Goal: Check status: Check status

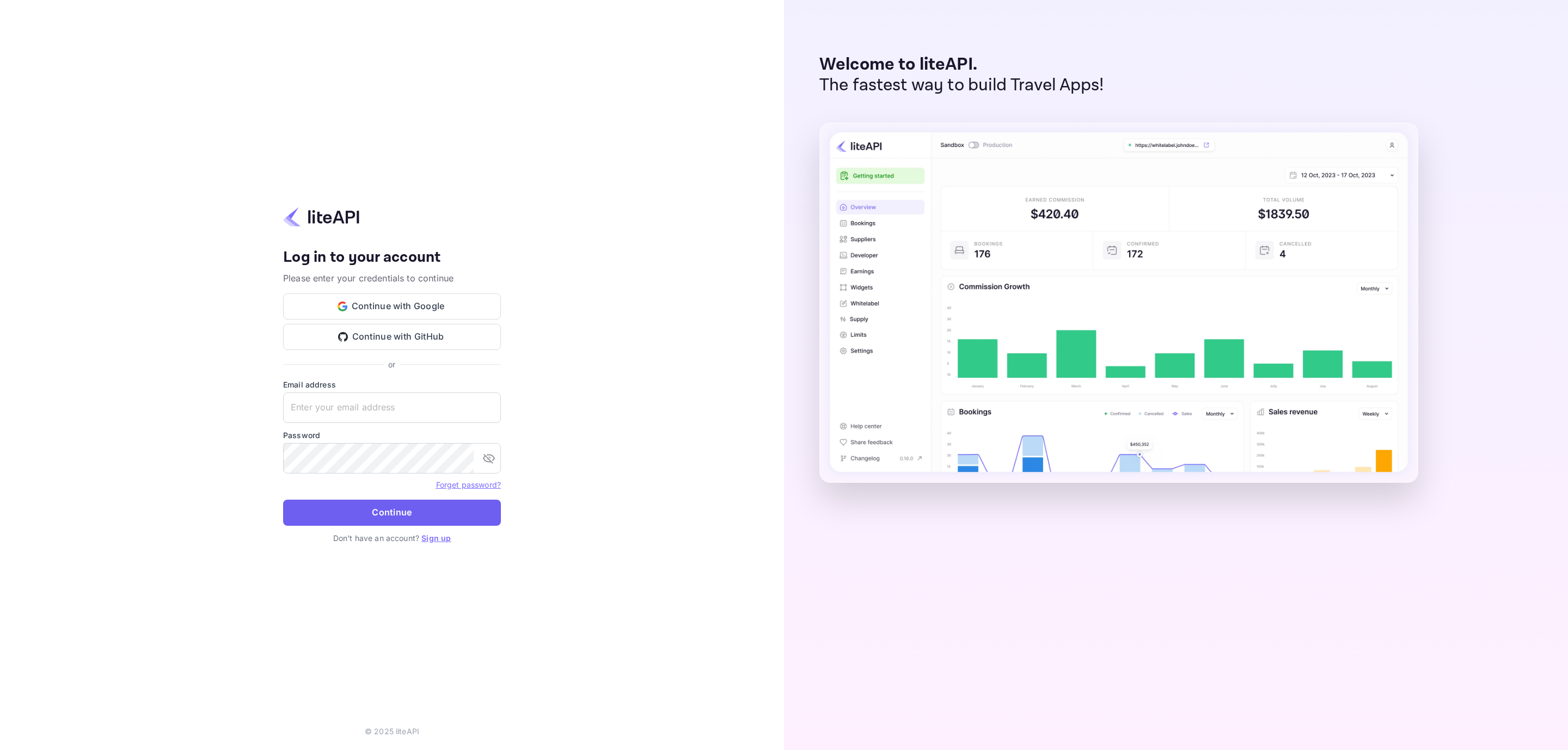
type input "[EMAIL_ADDRESS][DOMAIN_NAME]"
click at [397, 518] on button "Continue" at bounding box center [392, 512] width 217 height 26
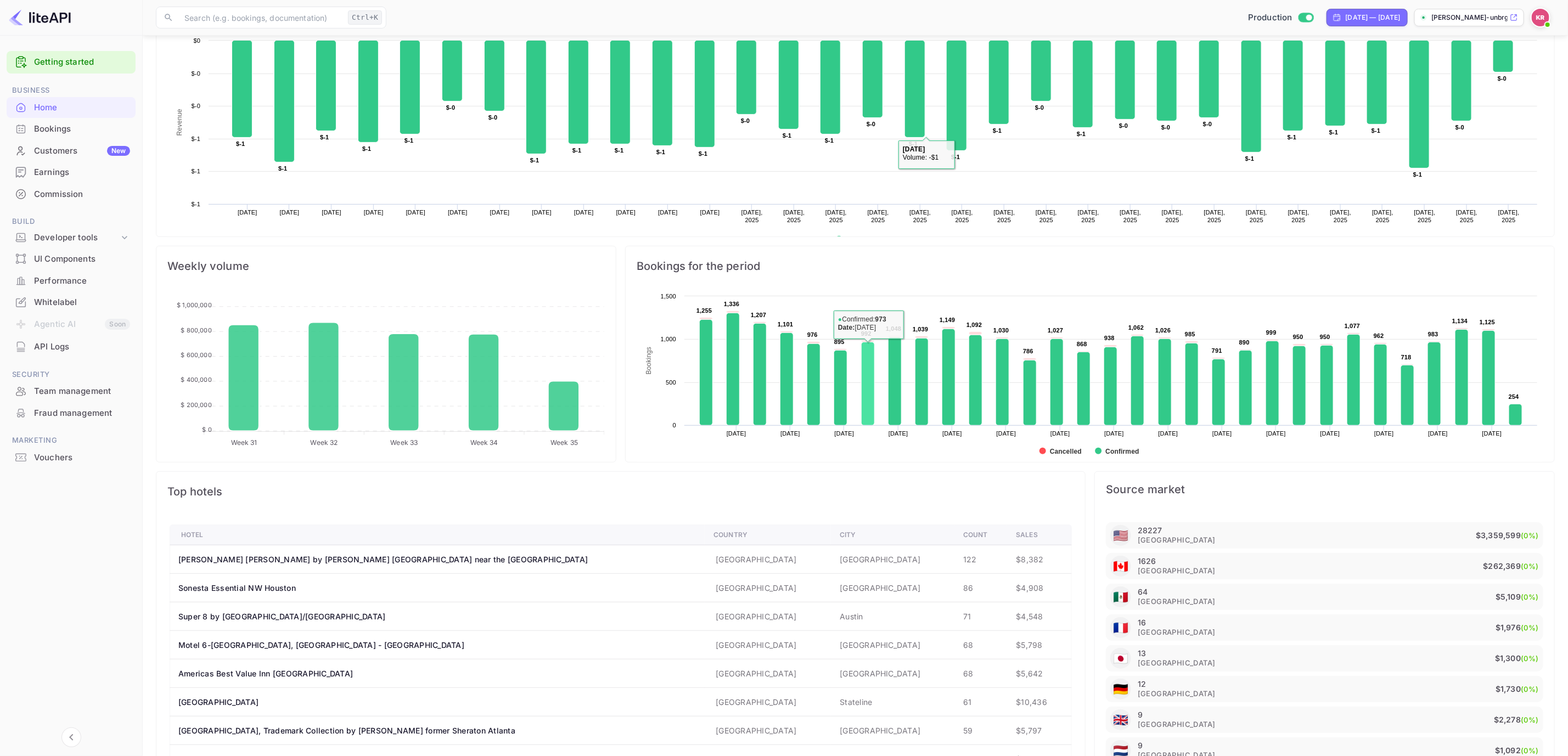
scroll to position [351, 0]
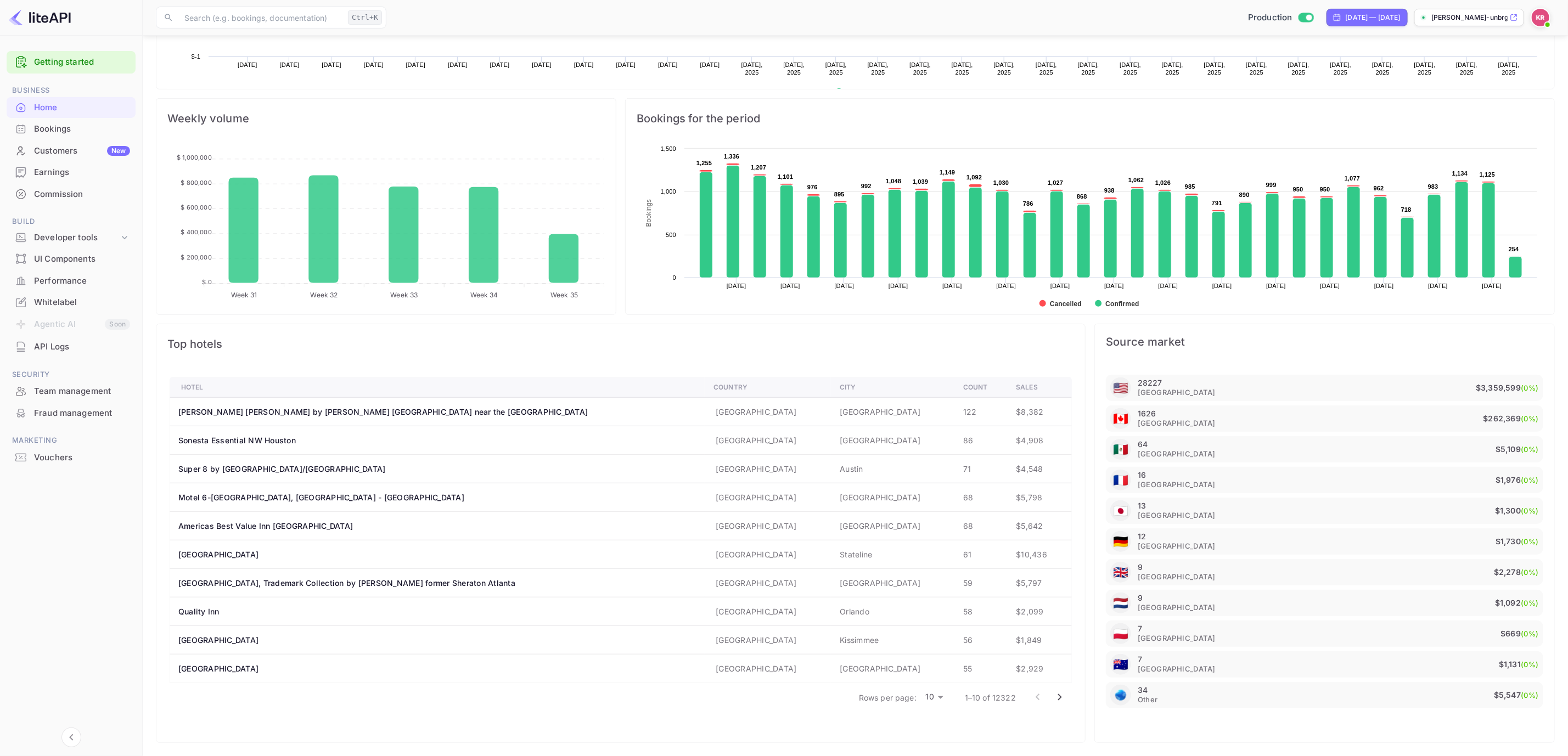
click at [41, 127] on div "Bookings" at bounding box center [81, 129] width 96 height 13
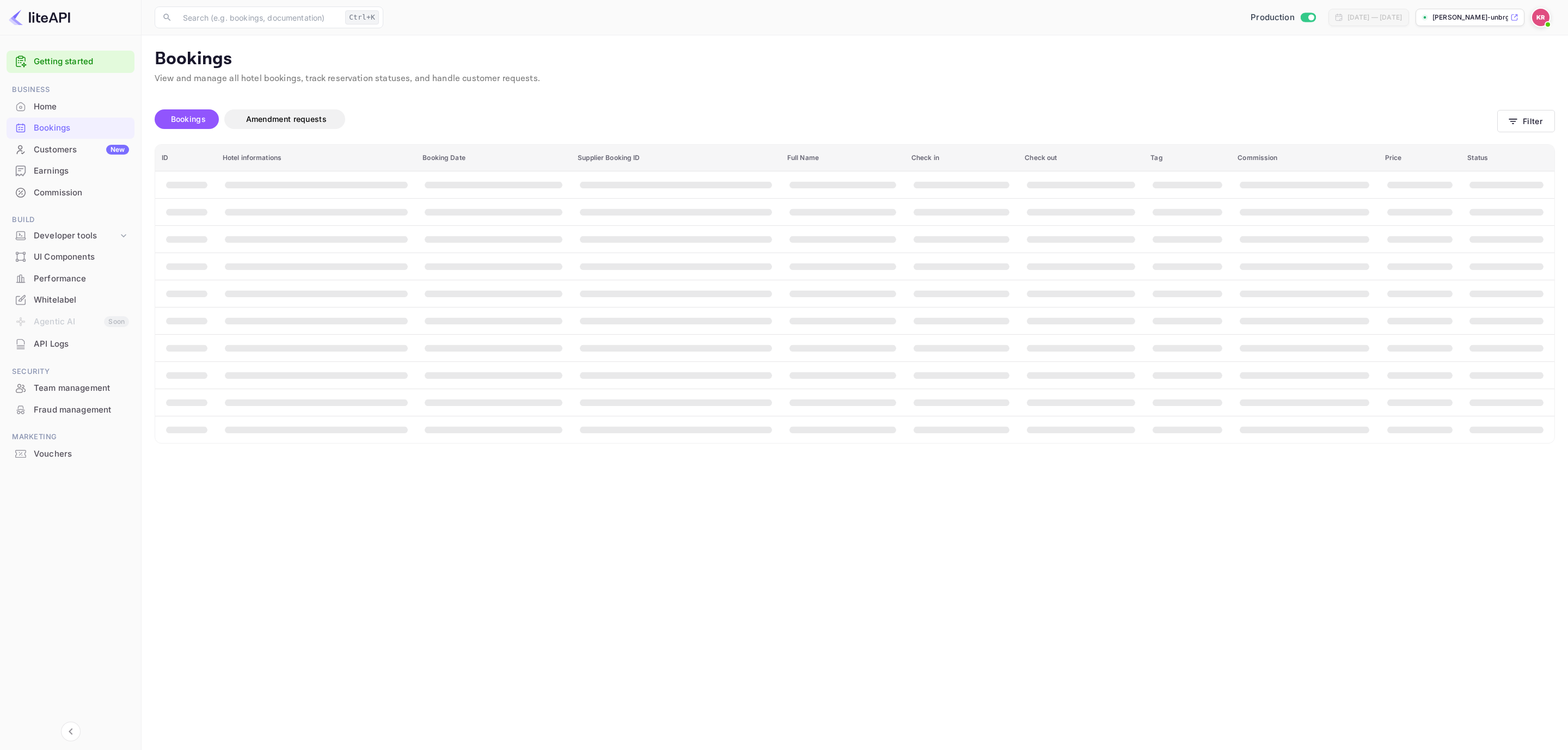
click at [1518, 105] on div "Bookings Amendment requests Filter" at bounding box center [854, 121] width 1400 height 46
click at [1524, 112] on button "Filter" at bounding box center [1526, 120] width 58 height 22
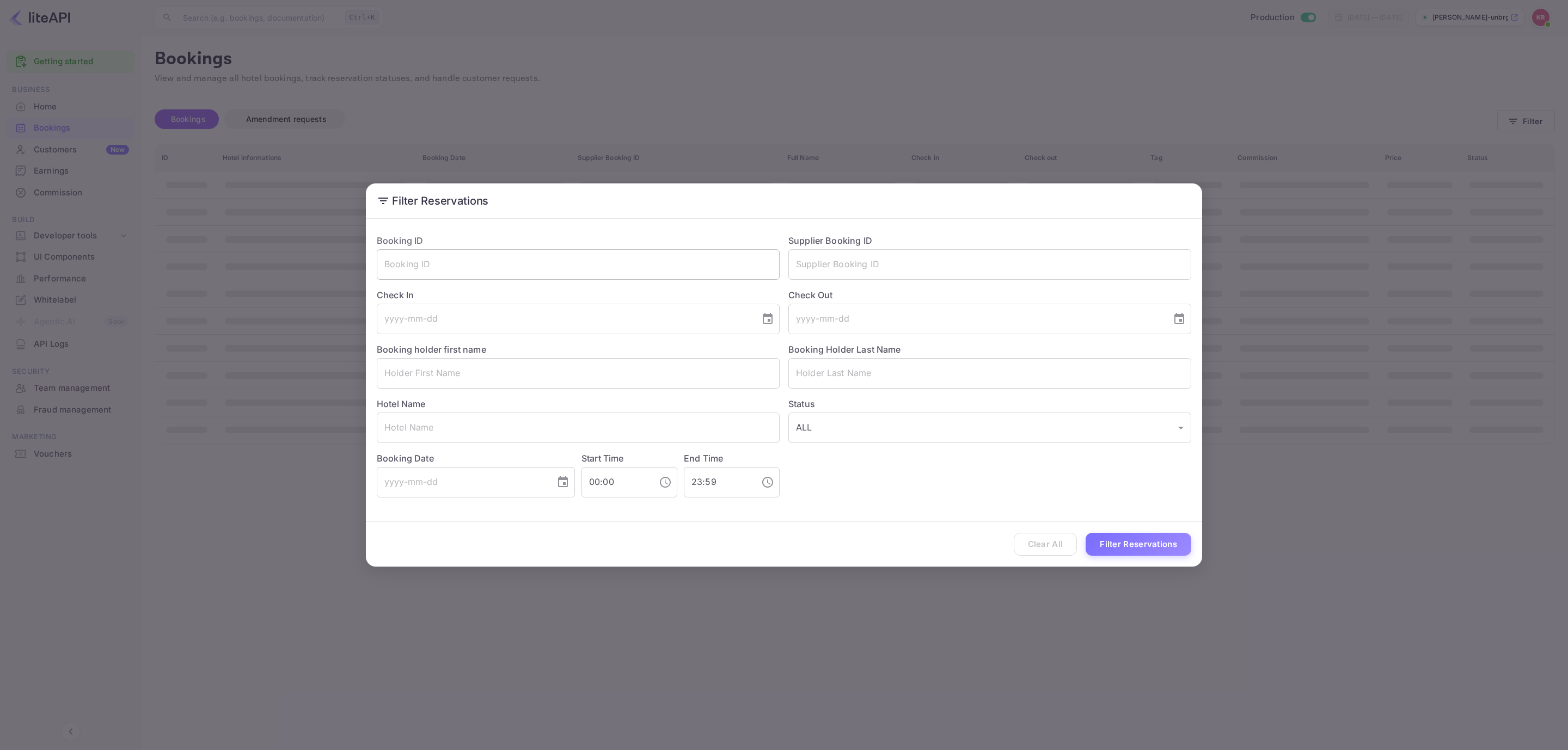
click at [524, 262] on input "text" at bounding box center [578, 264] width 403 height 31
paste input "__lf0uJ1h"
type input "__lf0uJ1h"
click at [1125, 538] on button "Filter Reservations" at bounding box center [1138, 544] width 106 height 23
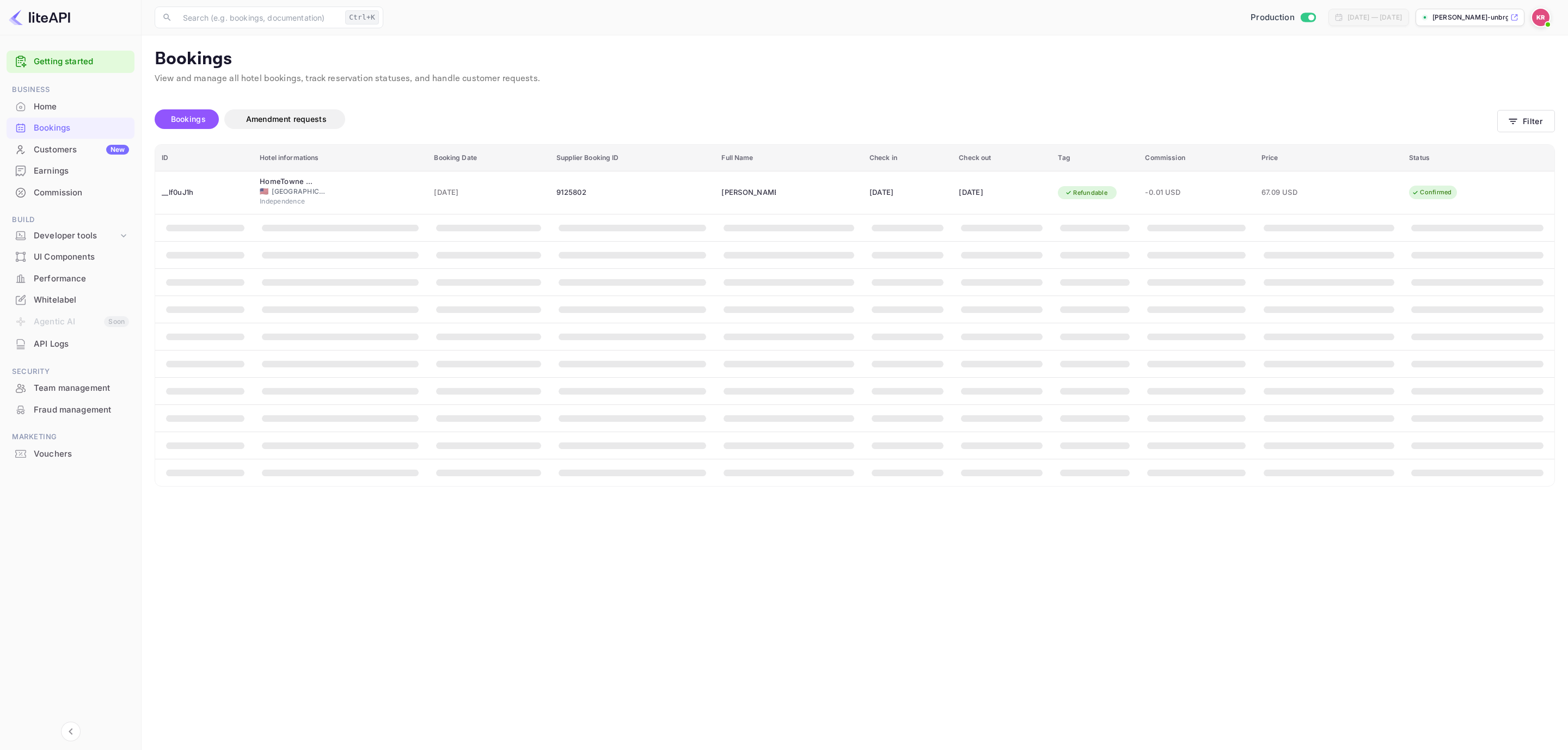
click at [1539, 22] on img at bounding box center [1540, 17] width 17 height 17
click at [1539, 21] on div at bounding box center [784, 375] width 1568 height 750
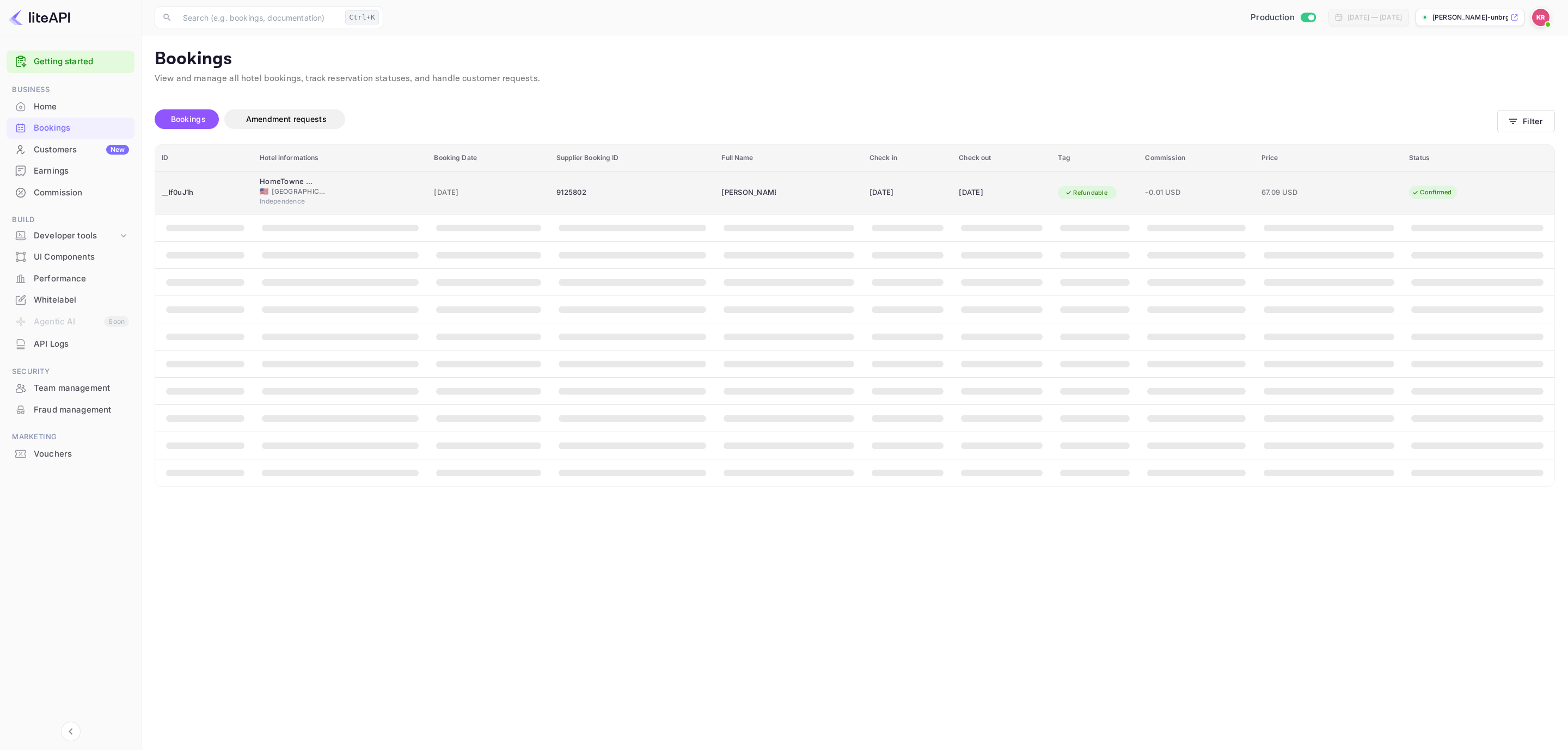
click at [676, 180] on td "9125802" at bounding box center [631, 192] width 164 height 43
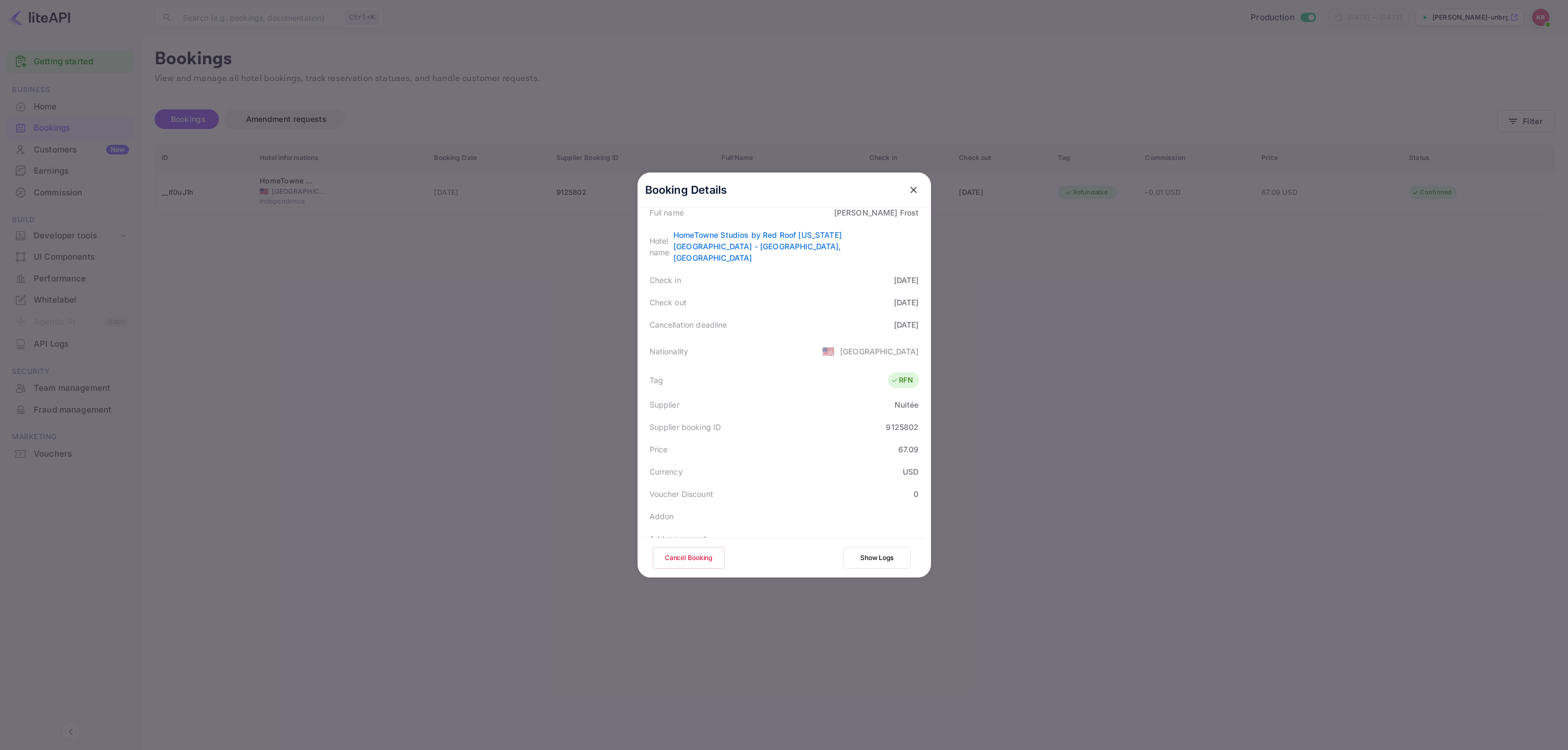
scroll to position [163, 0]
drag, startPoint x: 905, startPoint y: 189, endPoint x: 443, endPoint y: 22, distance: 491.3
click at [908, 189] on icon "close" at bounding box center [913, 189] width 11 height 11
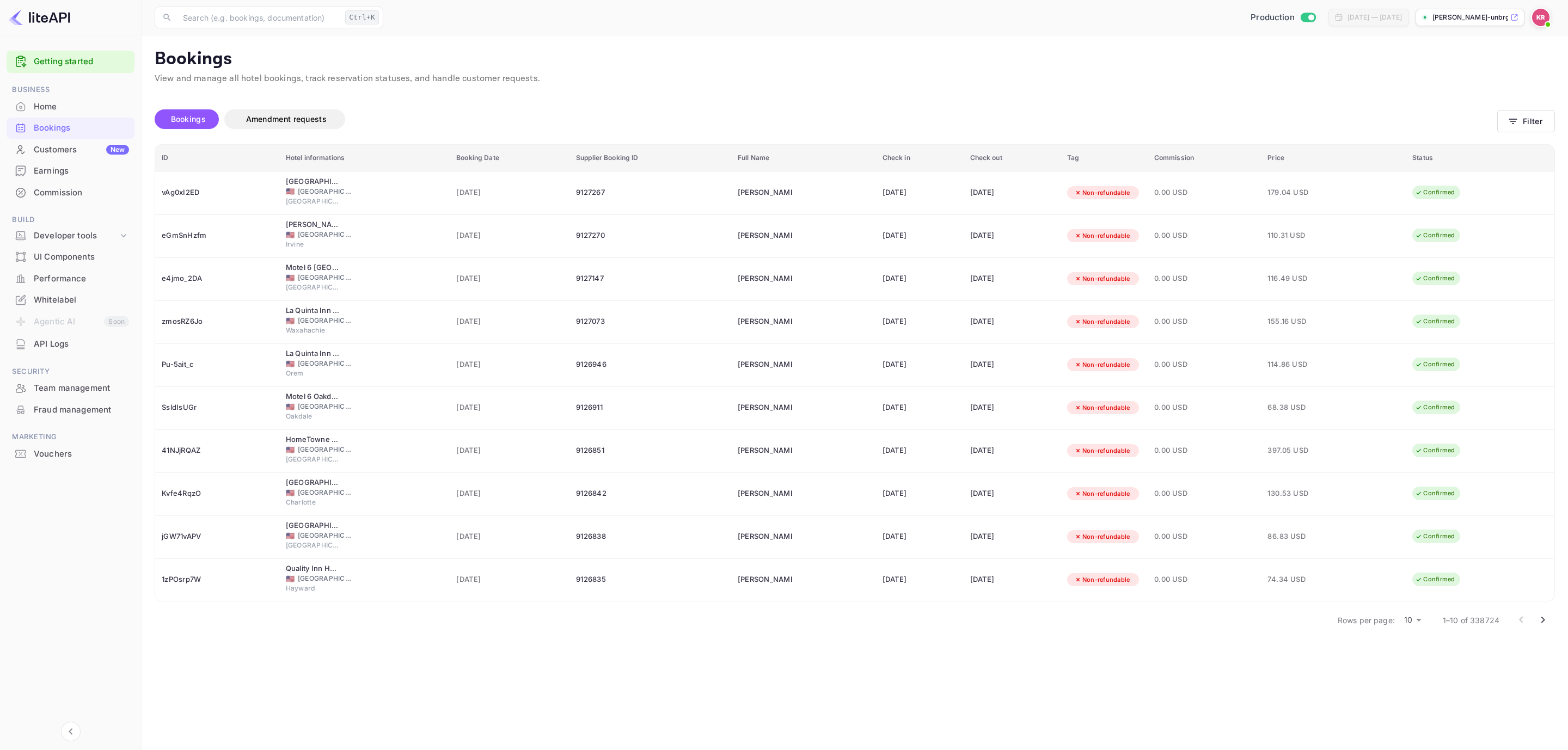
click at [196, 117] on span "Bookings" at bounding box center [189, 119] width 35 height 10
click at [1530, 114] on button "Filter" at bounding box center [1526, 120] width 58 height 22
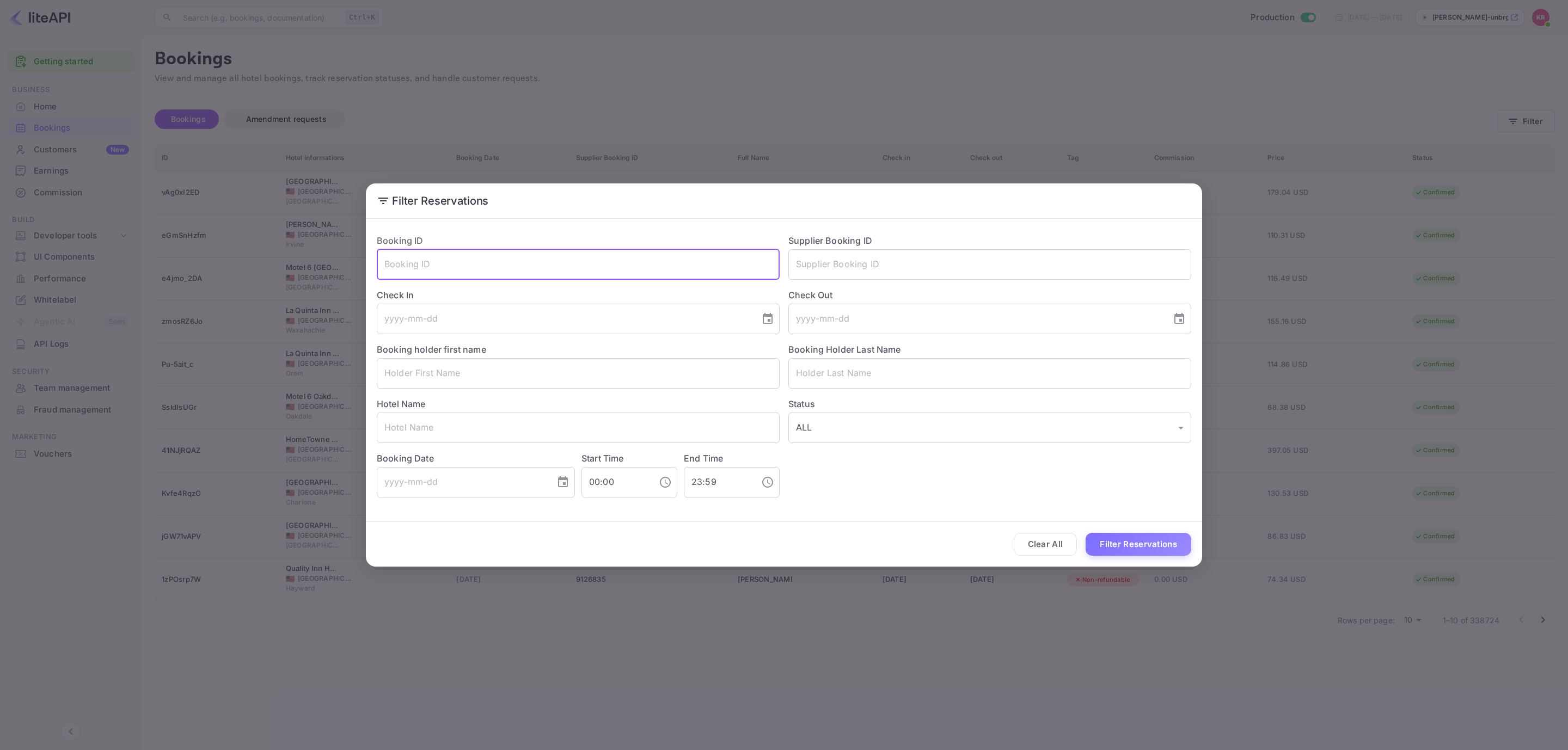
click at [533, 270] on input "text" at bounding box center [578, 264] width 403 height 31
paste input "Jerry Frost - 9125802//__lf0uJ1h Wrong date"
drag, startPoint x: 484, startPoint y: 265, endPoint x: 280, endPoint y: 283, distance: 204.8
click at [283, 283] on div "Filter Reservations Booking ID Jerry Frost - 9125802//__lf0uJ1h Wrong date ​ Su…" at bounding box center [784, 375] width 1568 height 750
drag, startPoint x: 426, startPoint y: 262, endPoint x: 767, endPoint y: 283, distance: 341.6
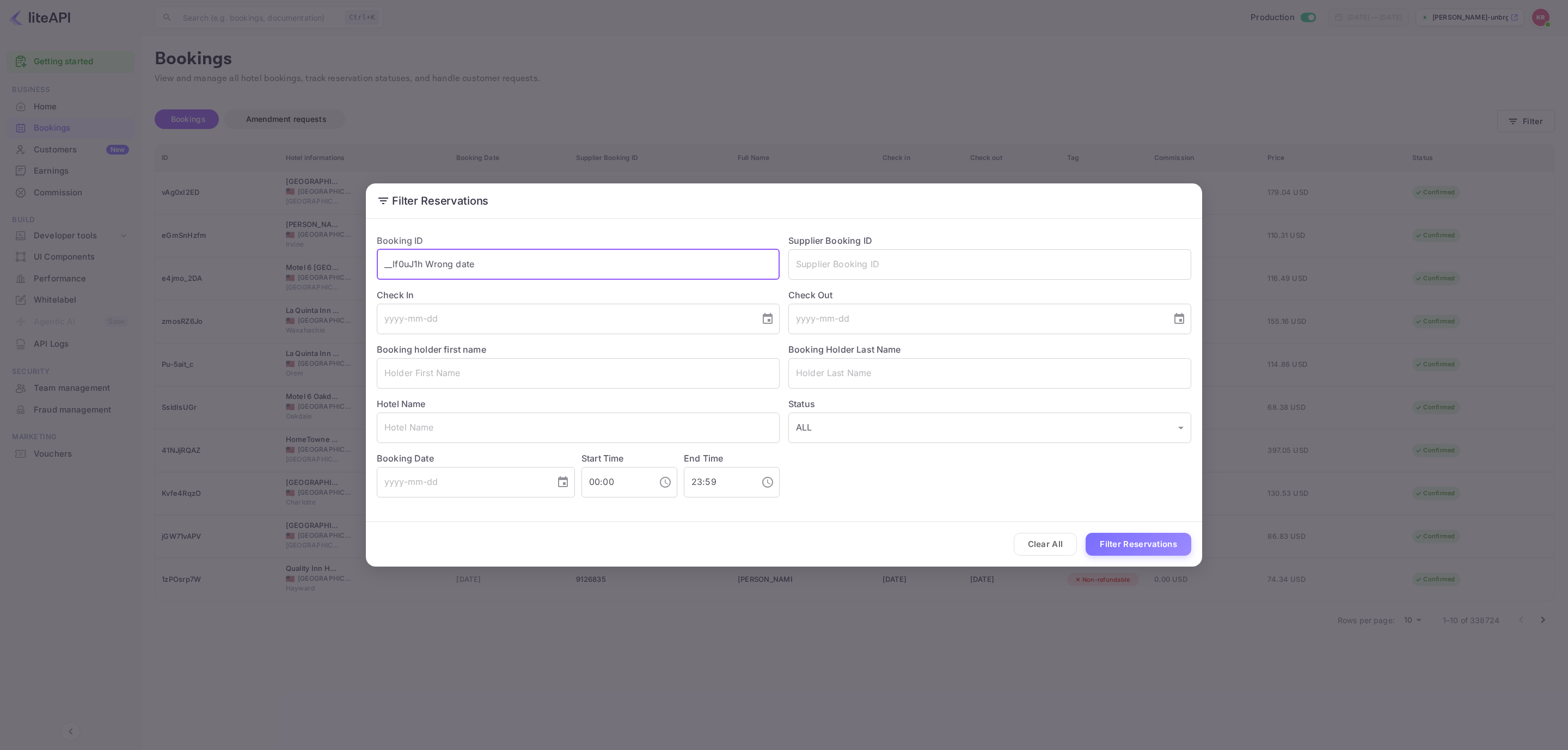
click at [767, 283] on div "Booking ID __lf0uJ1h Wrong date ​ Supplier Booking ID ​ Check In ​ Check Out ​ …" at bounding box center [779, 361] width 823 height 272
click at [1147, 553] on button "Filter Reservations" at bounding box center [1138, 544] width 106 height 23
click at [463, 274] on input "__lf0uJ1h" at bounding box center [578, 264] width 403 height 31
click at [386, 262] on input "__lf0uJ1h" at bounding box center [578, 264] width 403 height 31
type input "__lf0uJ1h"
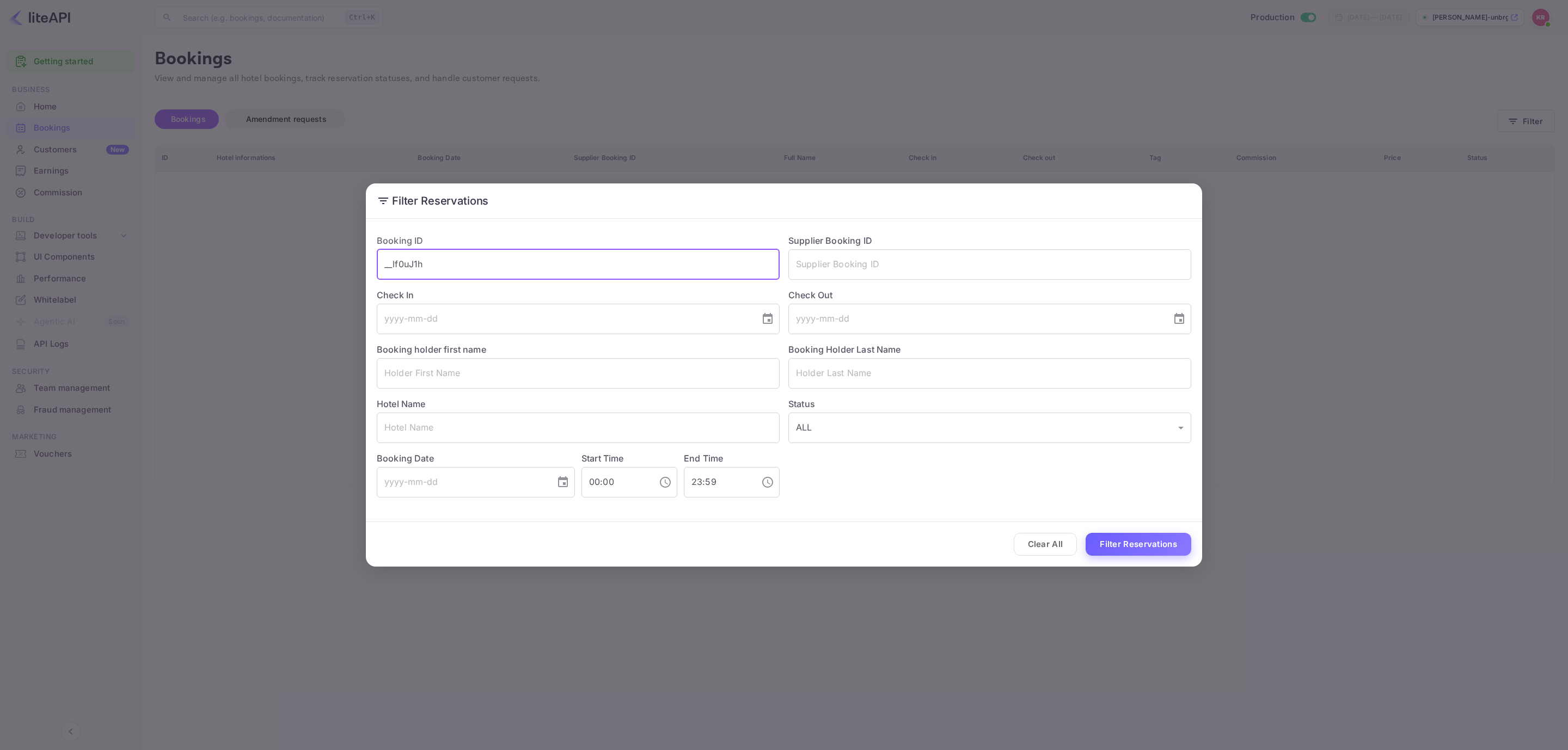
click at [1114, 539] on button "Filter Reservations" at bounding box center [1138, 544] width 106 height 23
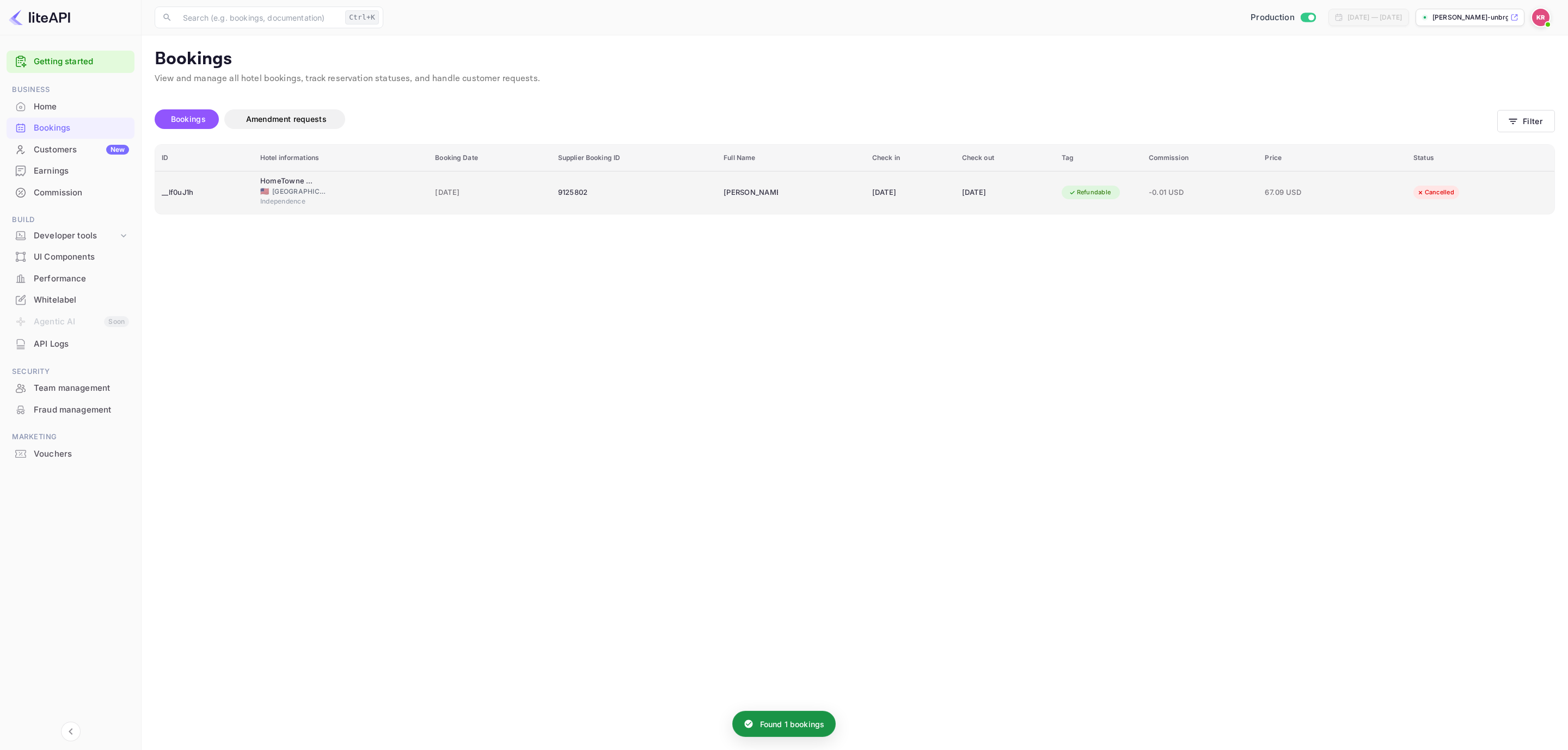
click at [829, 191] on td "Jerry Frost" at bounding box center [791, 192] width 148 height 43
